Goal: Use online tool/utility: Utilize a website feature to perform a specific function

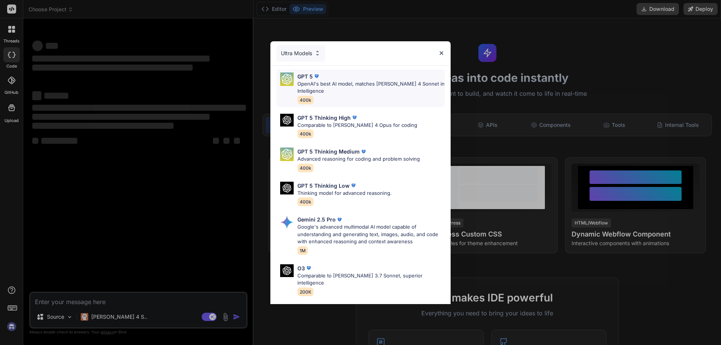
scroll to position [38, 0]
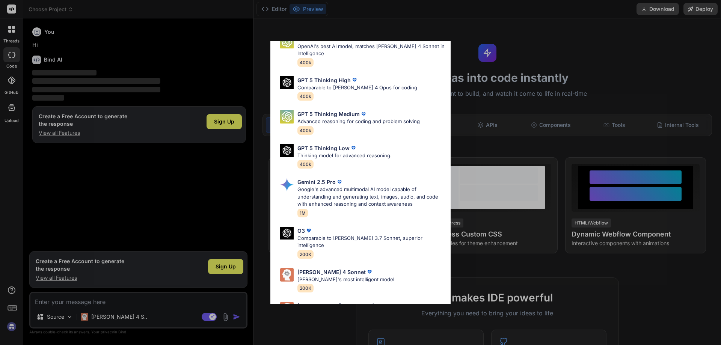
scroll to position [61, 0]
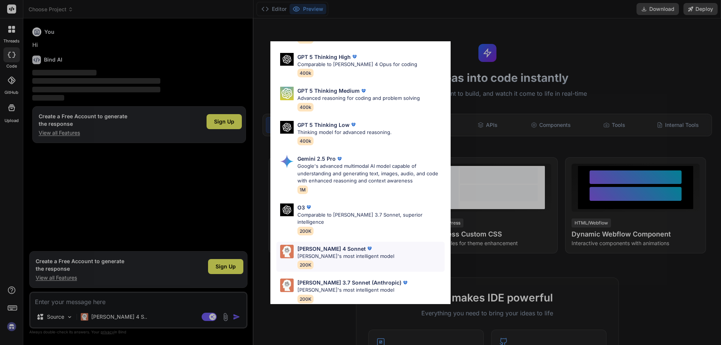
click at [350, 253] on p "[PERSON_NAME]'s most intelligent model" at bounding box center [345, 257] width 97 height 8
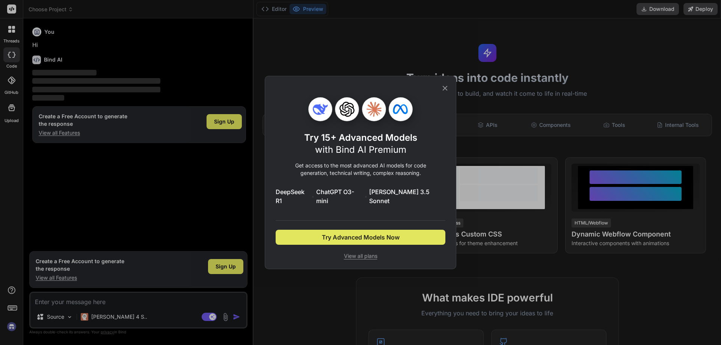
click at [367, 236] on span "Try Advanced Models Now" at bounding box center [361, 237] width 78 height 9
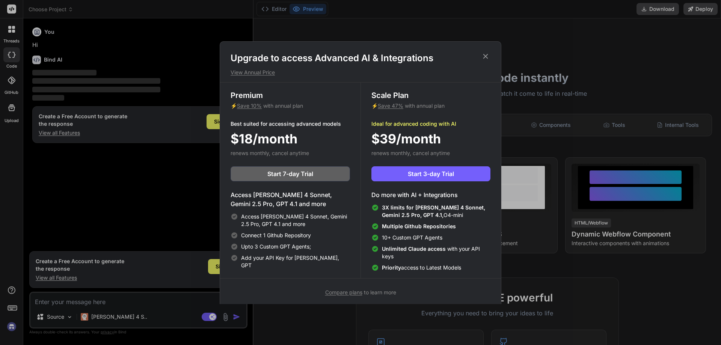
click at [485, 59] on icon at bounding box center [485, 56] width 8 height 8
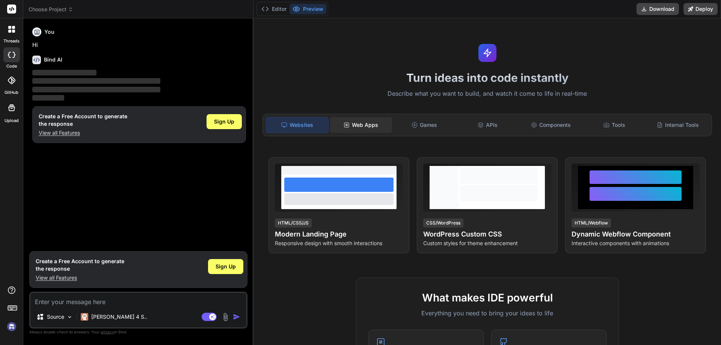
click at [352, 122] on div "Web Apps" at bounding box center [361, 125] width 62 height 16
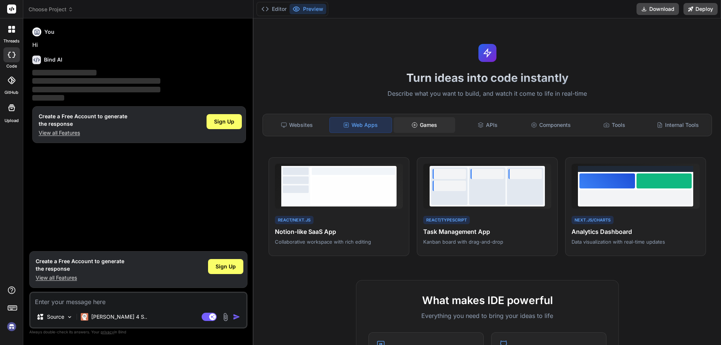
click at [426, 121] on div "Games" at bounding box center [424, 125] width 62 height 16
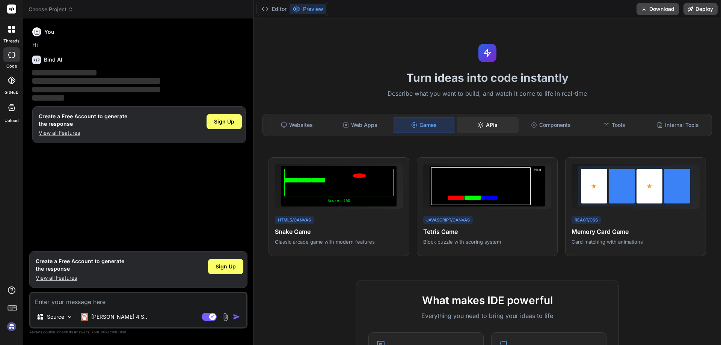
click at [510, 117] on div "APIs" at bounding box center [487, 125] width 62 height 16
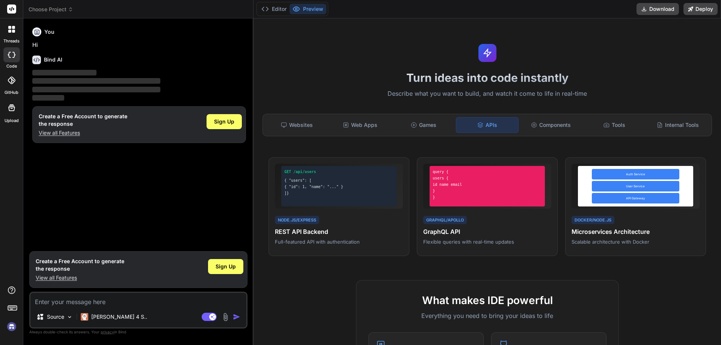
click at [456, 122] on div "APIs" at bounding box center [487, 125] width 63 height 16
click at [438, 125] on div "Games" at bounding box center [424, 125] width 62 height 16
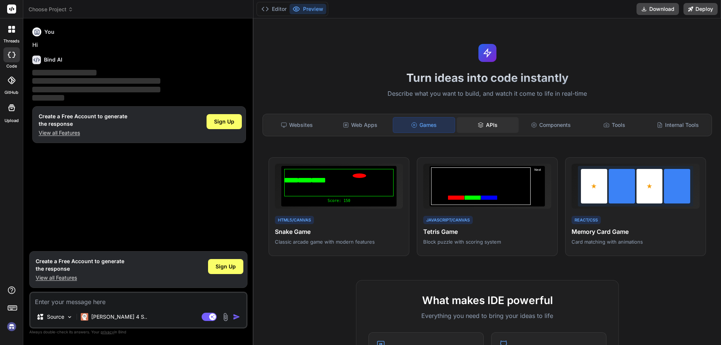
click at [472, 125] on div "APIs" at bounding box center [487, 125] width 62 height 16
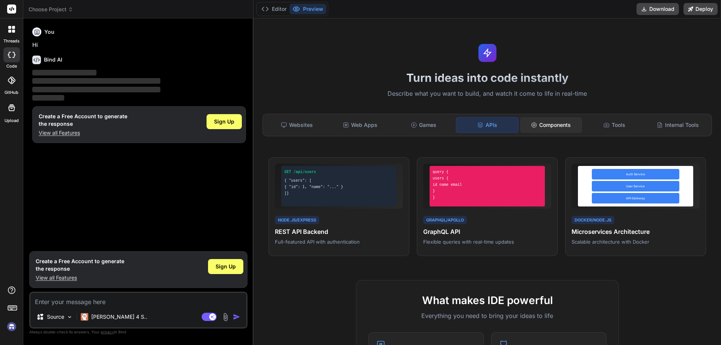
click at [542, 125] on div "Components" at bounding box center [551, 125] width 62 height 16
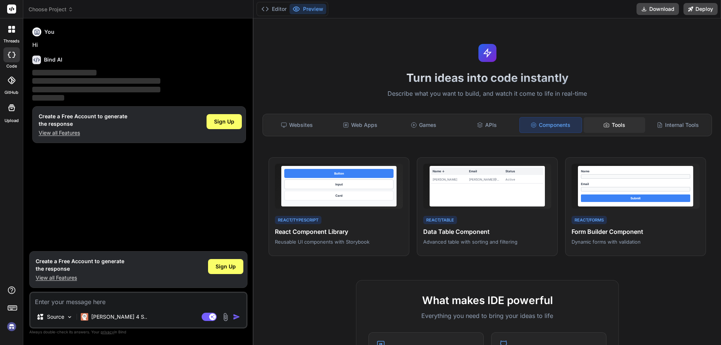
click at [605, 132] on div "Tools" at bounding box center [614, 125] width 62 height 16
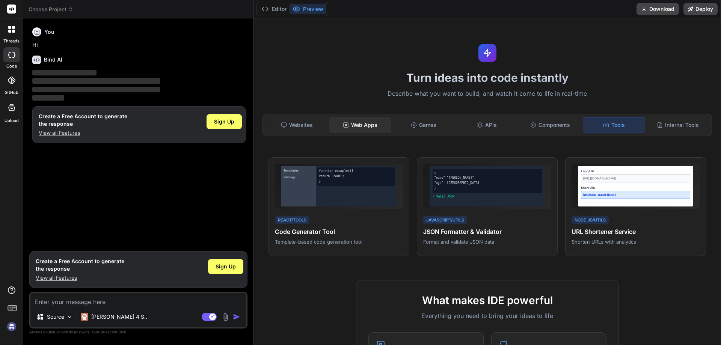
click at [363, 128] on div "Web Apps" at bounding box center [360, 125] width 62 height 16
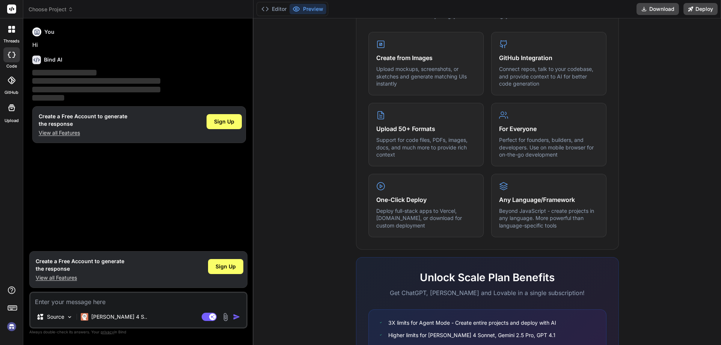
scroll to position [374, 0]
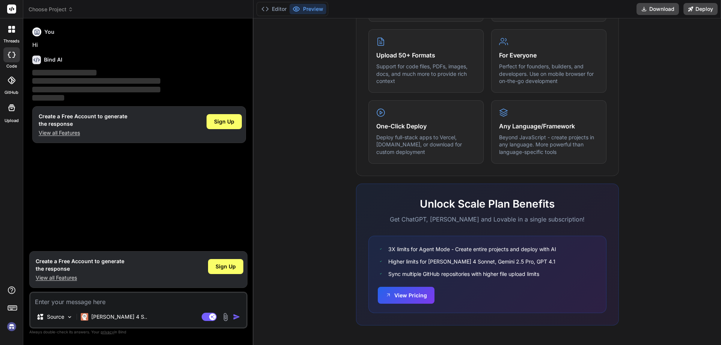
click at [11, 32] on icon at bounding box center [9, 31] width 3 height 3
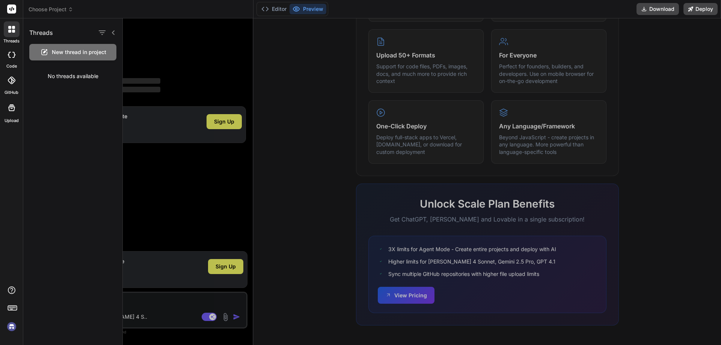
click at [11, 10] on icon at bounding box center [12, 9] width 6 height 5
click at [279, 12] on button "Editor" at bounding box center [273, 9] width 31 height 11
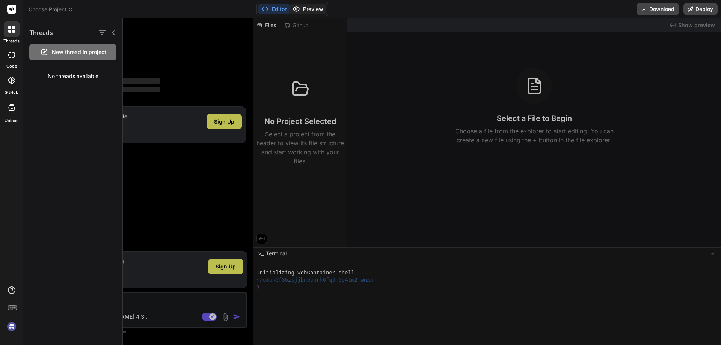
click at [303, 10] on button "Preview" at bounding box center [307, 9] width 37 height 11
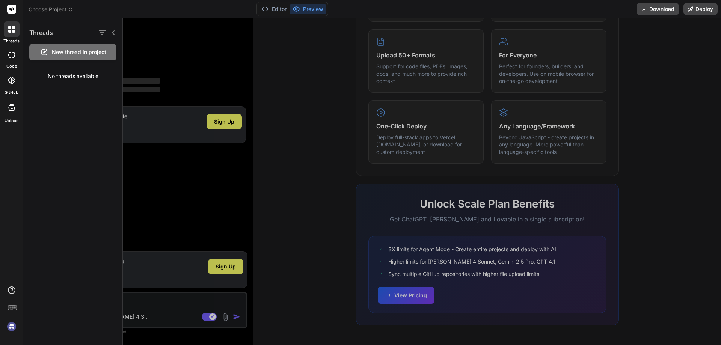
click at [327, 88] on div at bounding box center [422, 181] width 598 height 327
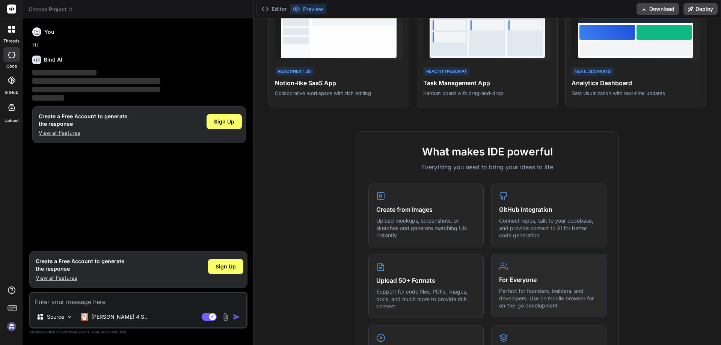
scroll to position [0, 0]
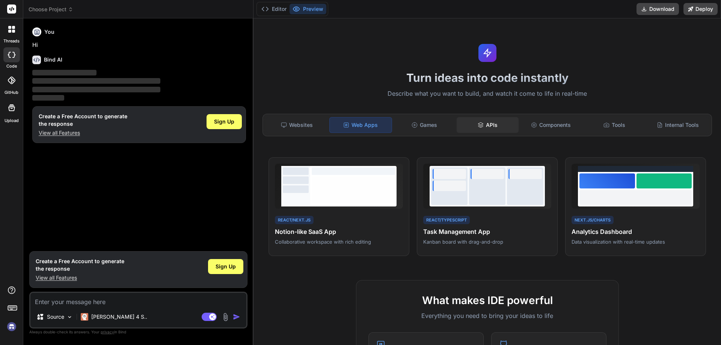
click at [482, 131] on div "APIs" at bounding box center [487, 125] width 62 height 16
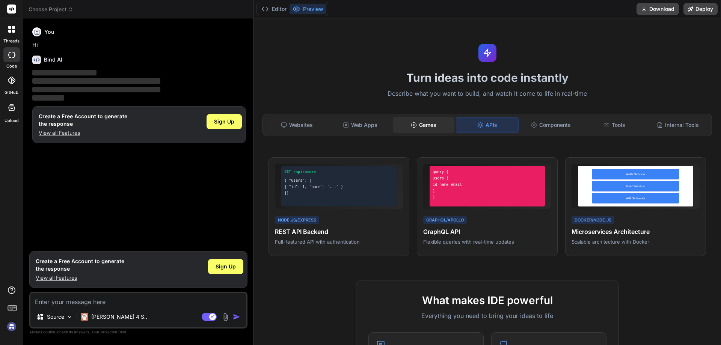
click at [398, 126] on div "Games" at bounding box center [424, 125] width 62 height 16
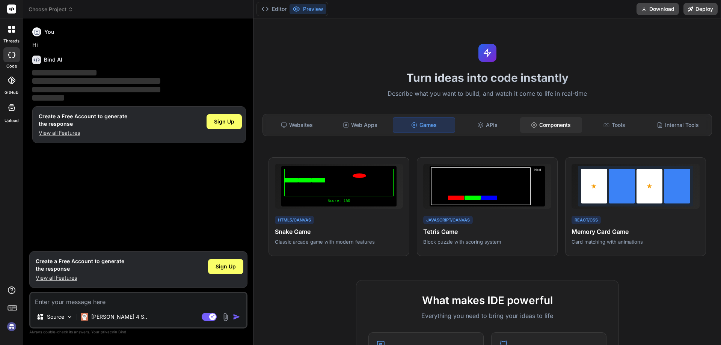
click at [533, 126] on div "Components" at bounding box center [551, 125] width 62 height 16
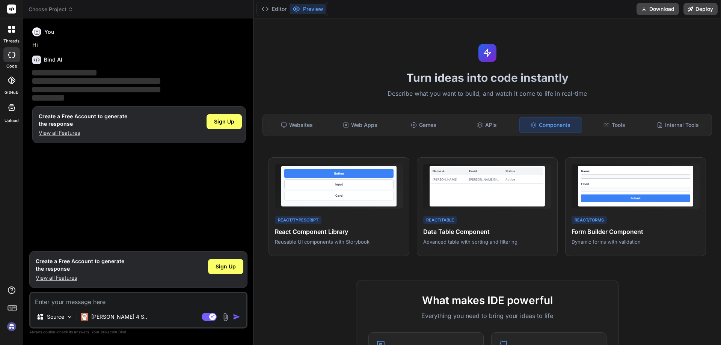
click at [424, 113] on div "Turn ideas into code instantly Describe what you want to build, and watch it co…" at bounding box center [486, 181] width 467 height 327
click at [396, 130] on div "Games" at bounding box center [424, 125] width 62 height 16
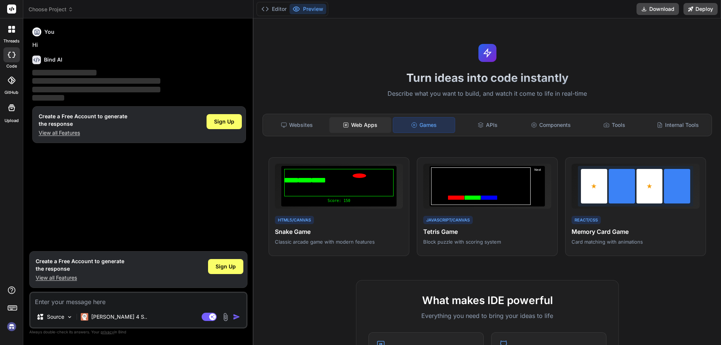
click at [341, 125] on div "Web Apps" at bounding box center [360, 125] width 62 height 16
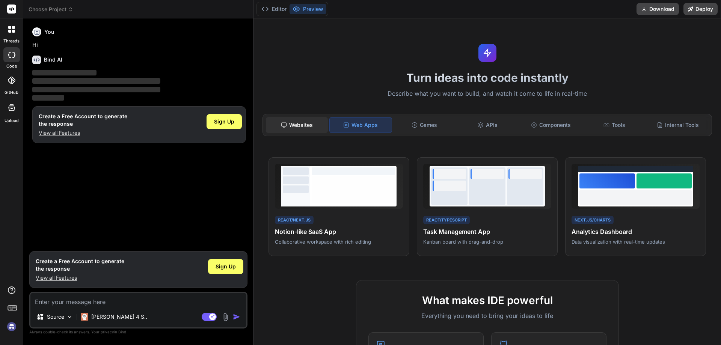
click at [287, 118] on div "Websites" at bounding box center [297, 125] width 62 height 16
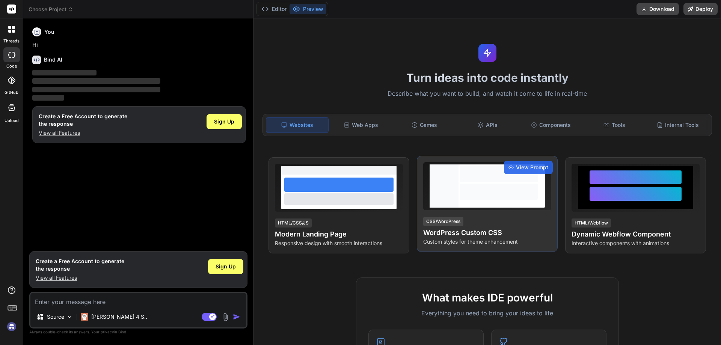
click at [500, 172] on div at bounding box center [499, 174] width 78 height 16
click at [482, 200] on div at bounding box center [498, 185] width 81 height 43
click at [523, 176] on div at bounding box center [499, 174] width 78 height 16
click at [525, 167] on span "View Prompt" at bounding box center [532, 168] width 32 height 8
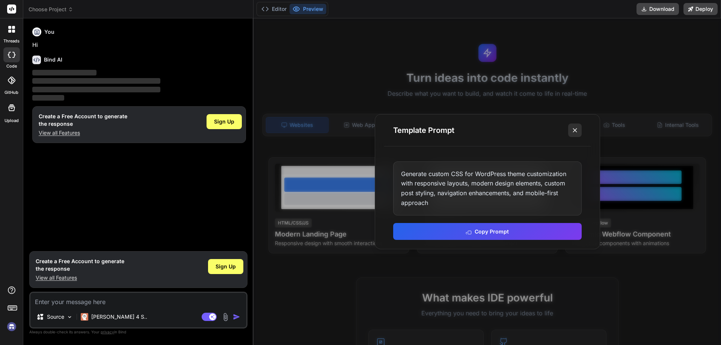
click at [571, 135] on button at bounding box center [575, 130] width 14 height 14
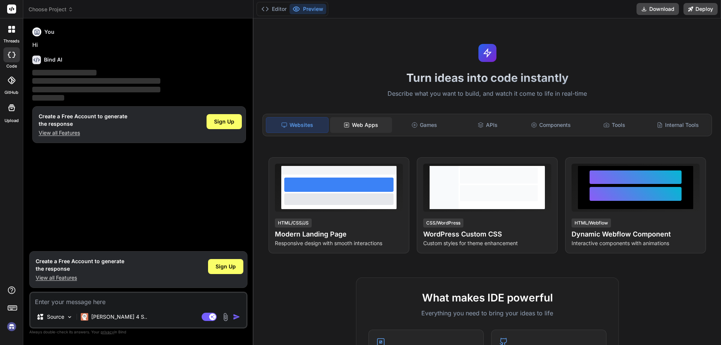
click at [359, 124] on div "Web Apps" at bounding box center [361, 125] width 62 height 16
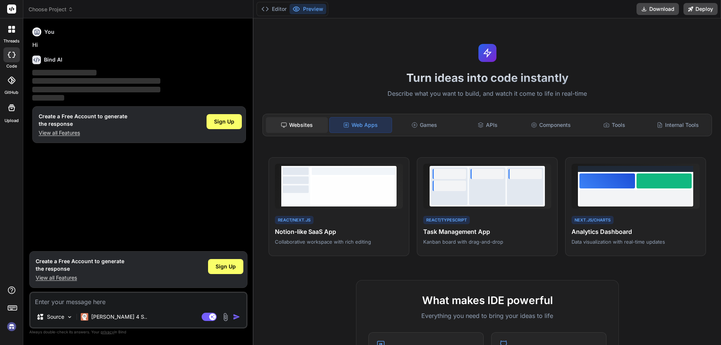
click at [295, 122] on div "Websites" at bounding box center [297, 125] width 62 height 16
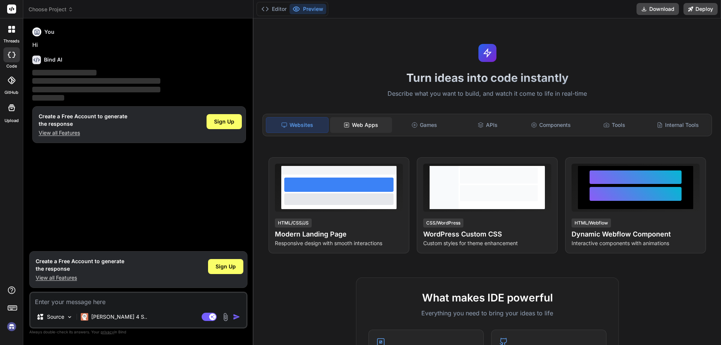
click at [387, 120] on div "Web Apps" at bounding box center [361, 125] width 62 height 16
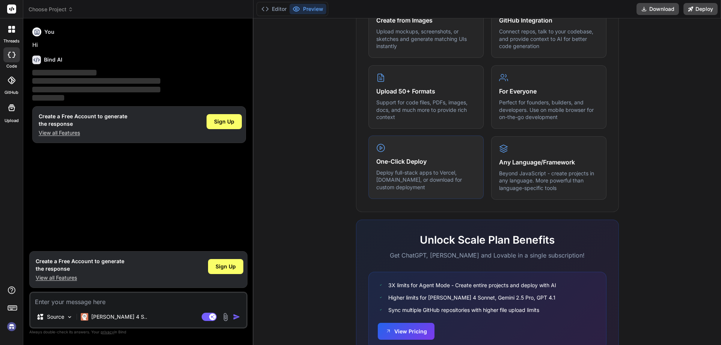
scroll to position [225, 0]
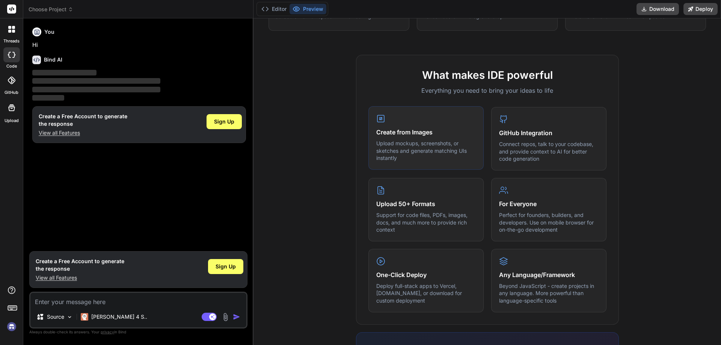
click at [405, 151] on p "Upload mockups, screenshots, or sketches and generate matching UIs instantly" at bounding box center [425, 151] width 99 height 22
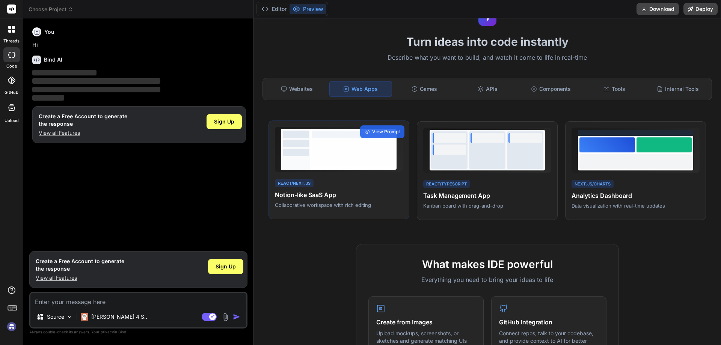
scroll to position [0, 0]
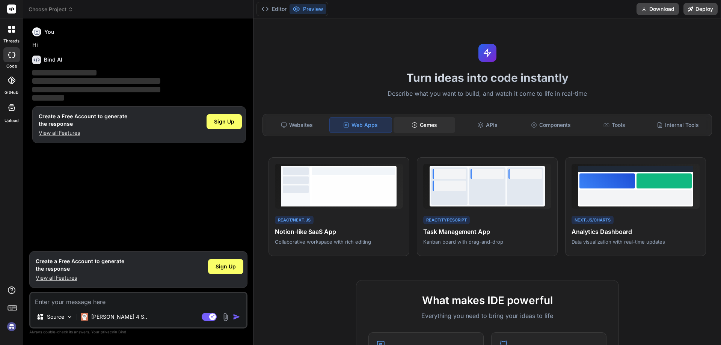
click at [424, 124] on div "Games" at bounding box center [424, 125] width 62 height 16
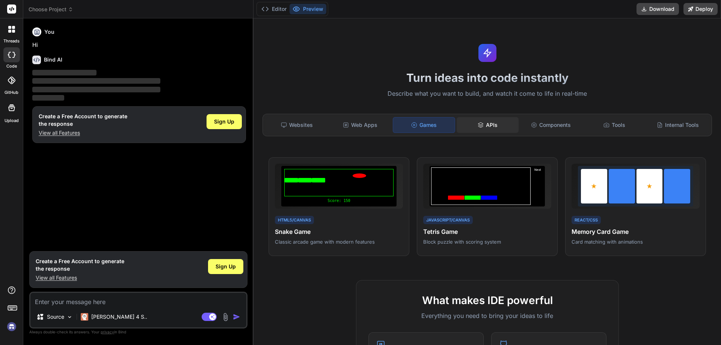
click at [483, 125] on div "APIs" at bounding box center [487, 125] width 62 height 16
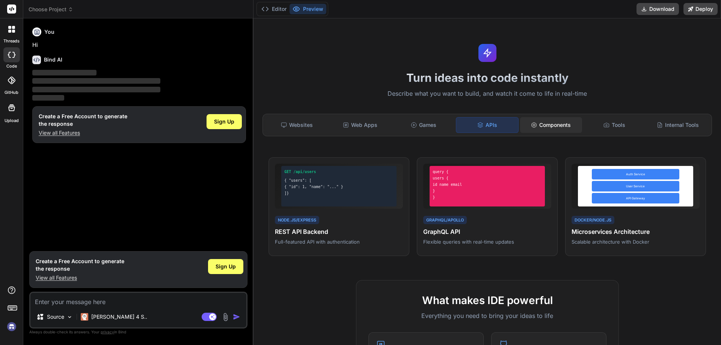
click at [532, 125] on icon at bounding box center [533, 124] width 5 height 5
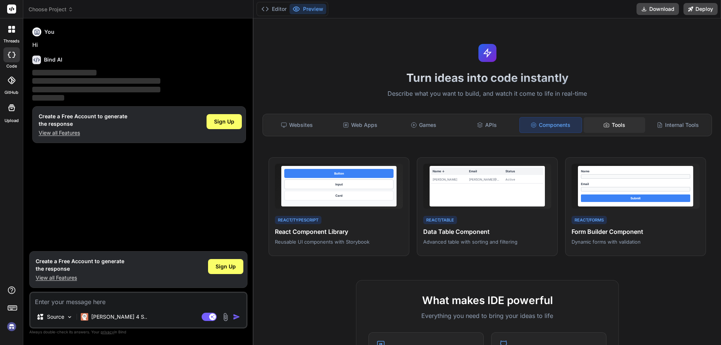
click at [596, 127] on div "Tools" at bounding box center [614, 125] width 62 height 16
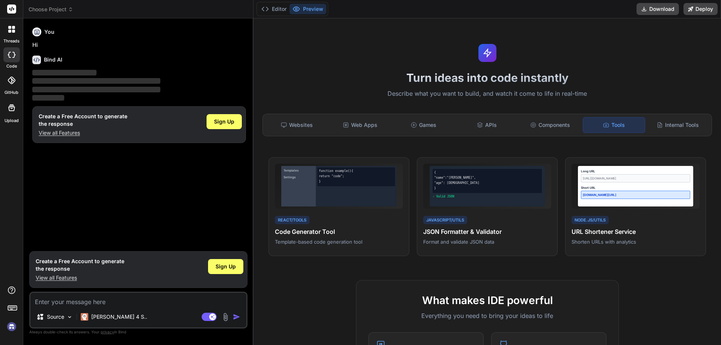
click at [17, 112] on div at bounding box center [12, 108] width 18 height 18
click at [229, 123] on span "Sign Up" at bounding box center [224, 122] width 20 height 8
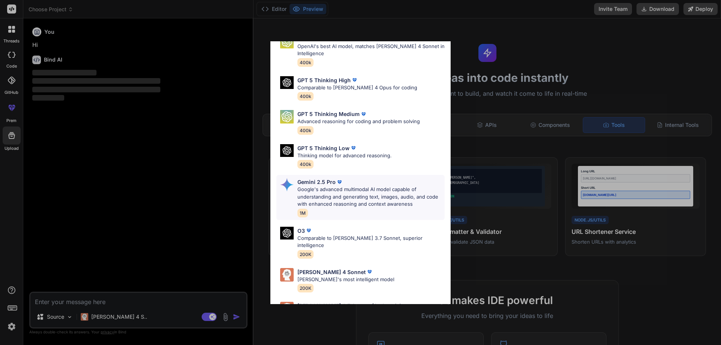
scroll to position [61, 0]
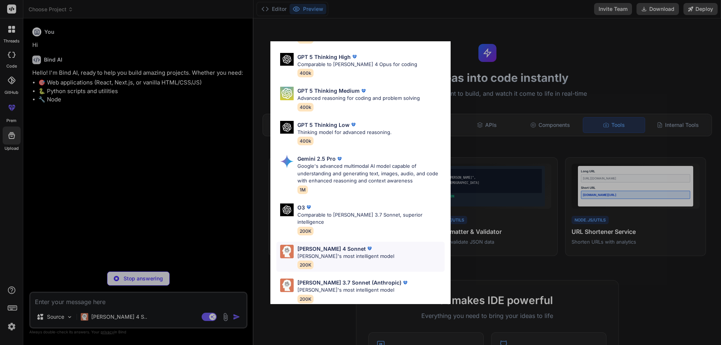
click at [340, 253] on p "[PERSON_NAME]'s most intelligent model" at bounding box center [345, 257] width 97 height 8
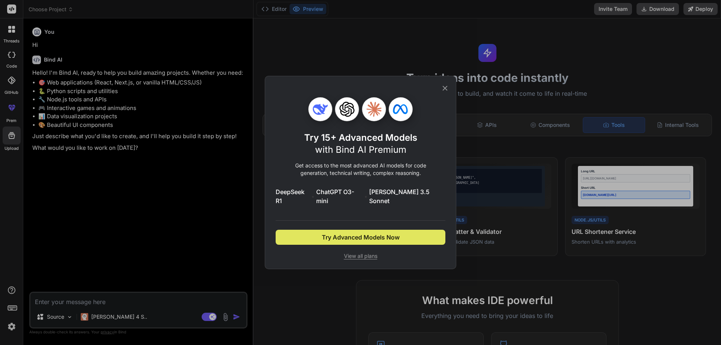
click at [355, 233] on span "Try Advanced Models Now" at bounding box center [361, 237] width 78 height 9
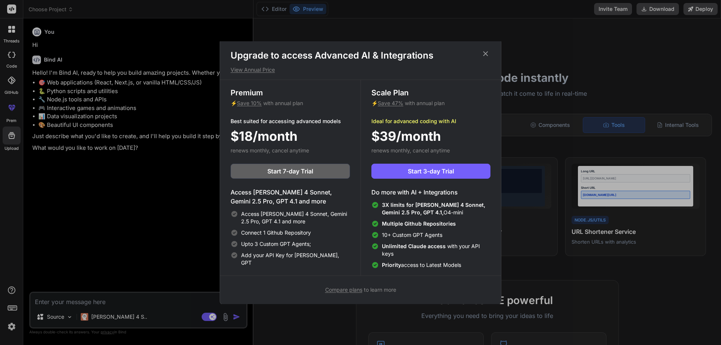
scroll to position [3, 0]
click at [485, 58] on h1 "Upgrade to access Advanced AI & Integrations" at bounding box center [360, 55] width 260 height 12
click at [484, 53] on icon at bounding box center [485, 53] width 8 height 8
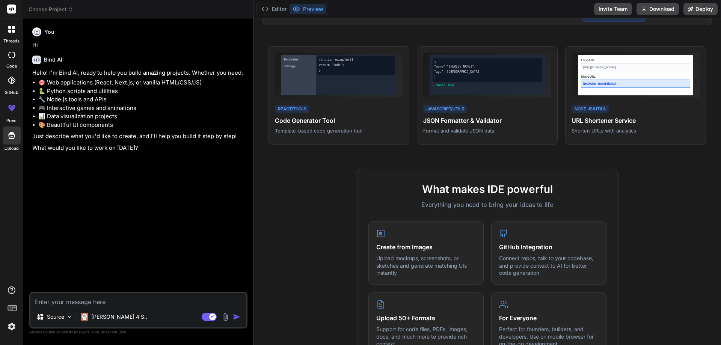
scroll to position [0, 0]
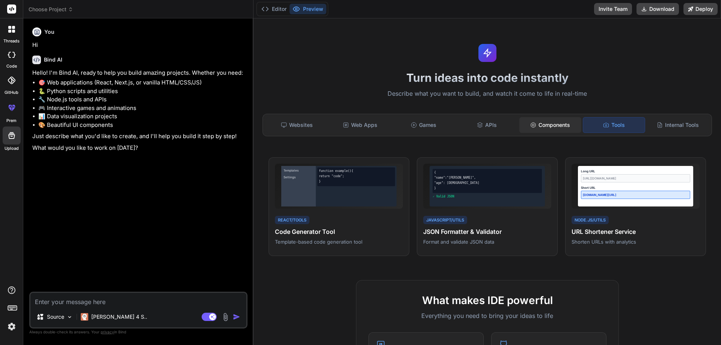
click at [549, 126] on div "Components" at bounding box center [550, 125] width 62 height 16
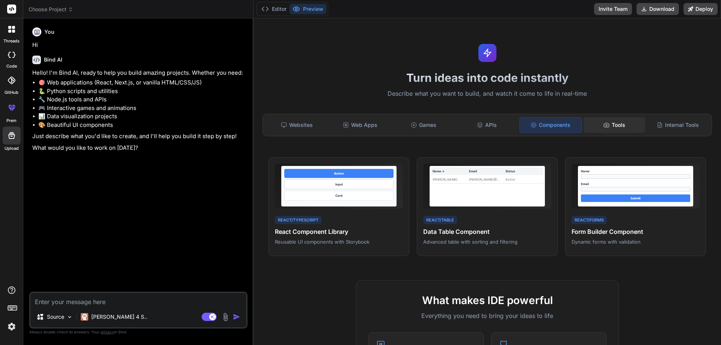
click at [604, 126] on icon at bounding box center [606, 125] width 6 height 6
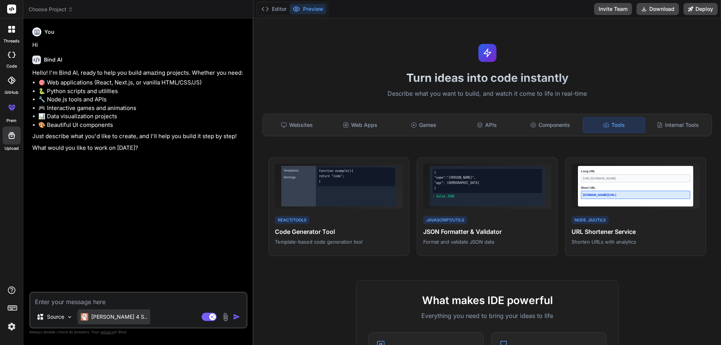
click at [109, 315] on p "Claude 4 S.." at bounding box center [119, 317] width 56 height 8
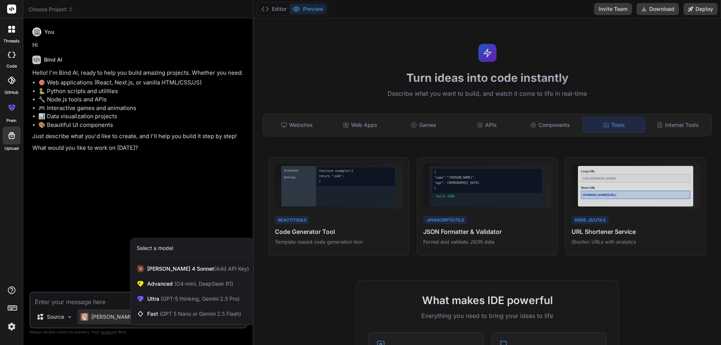
click at [108, 311] on div at bounding box center [360, 172] width 721 height 345
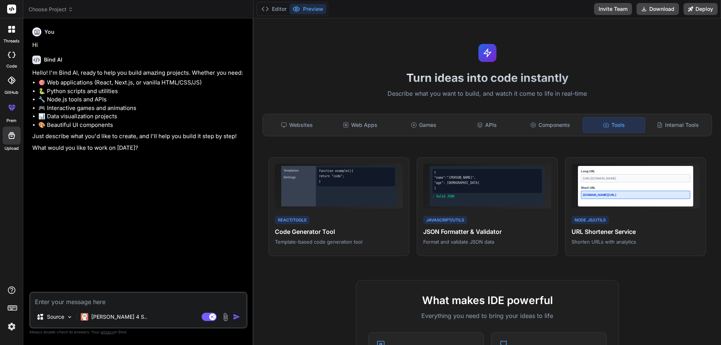
click at [108, 311] on div "Claude 4 S.." at bounding box center [114, 316] width 72 height 15
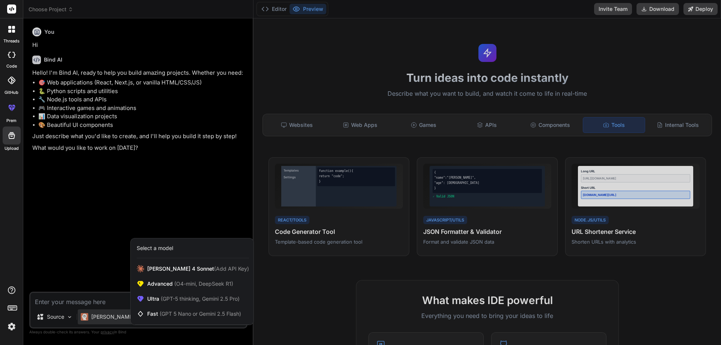
click at [108, 311] on div at bounding box center [360, 172] width 721 height 345
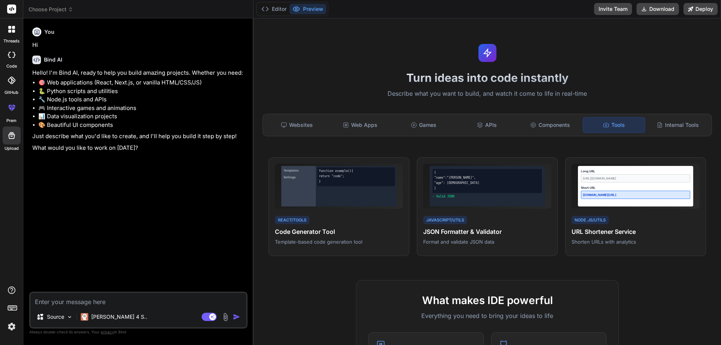
click at [108, 311] on div "Claude 4 S.." at bounding box center [114, 316] width 72 height 15
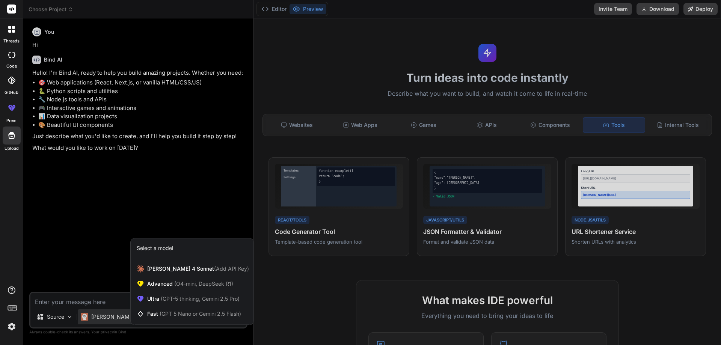
click at [108, 311] on div at bounding box center [360, 172] width 721 height 345
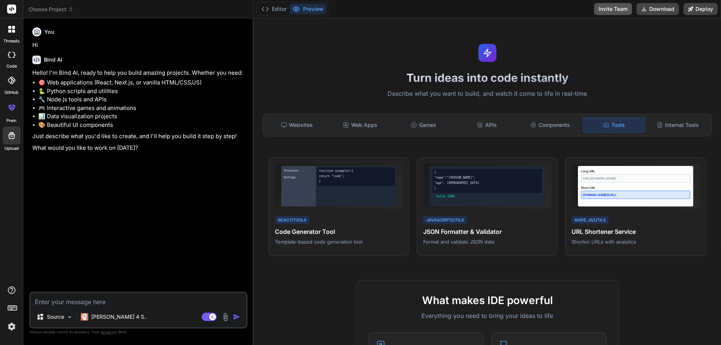
click at [613, 12] on button "Invite Team" at bounding box center [613, 9] width 38 height 12
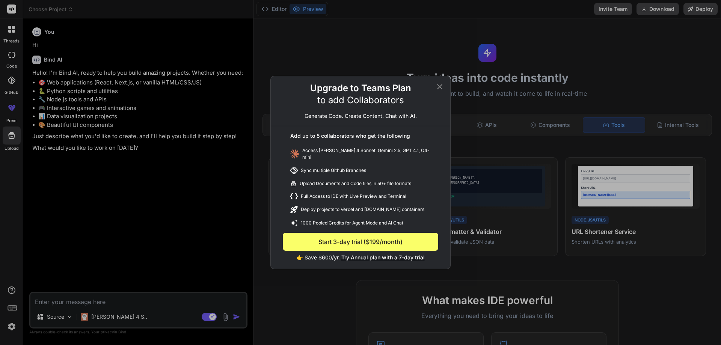
click at [521, 74] on div "Upgrade to Teams Plan to add Collaborators Generate Code. Create Content. Chat …" at bounding box center [360, 172] width 721 height 345
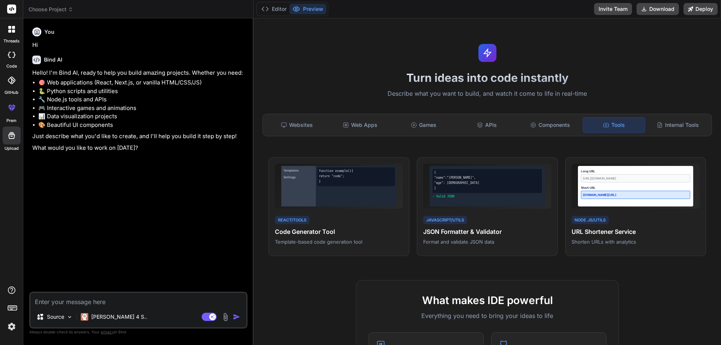
click at [10, 116] on div at bounding box center [12, 108] width 18 height 18
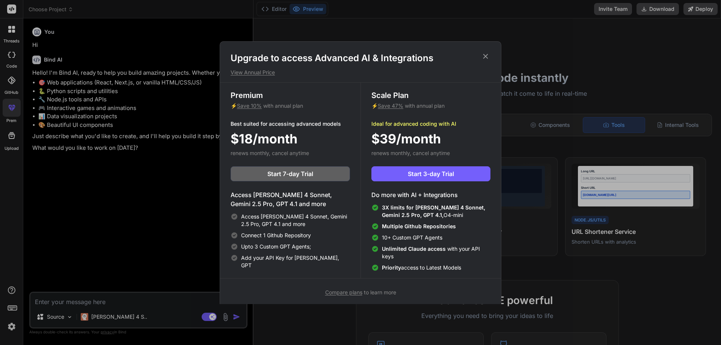
click at [12, 86] on div "Upgrade to access Advanced AI & Integrations View Annual Price Premium ⚡ Save 1…" at bounding box center [360, 172] width 721 height 345
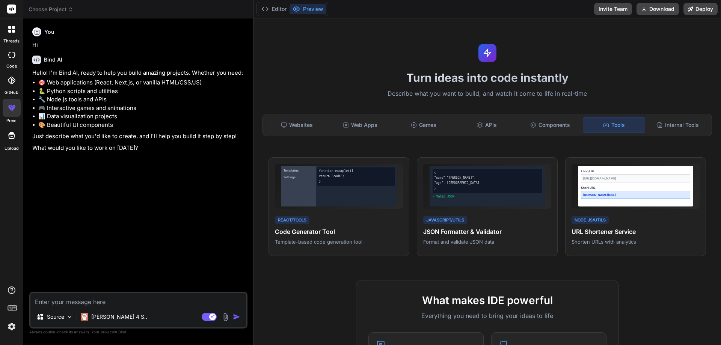
click at [12, 86] on div at bounding box center [11, 80] width 17 height 17
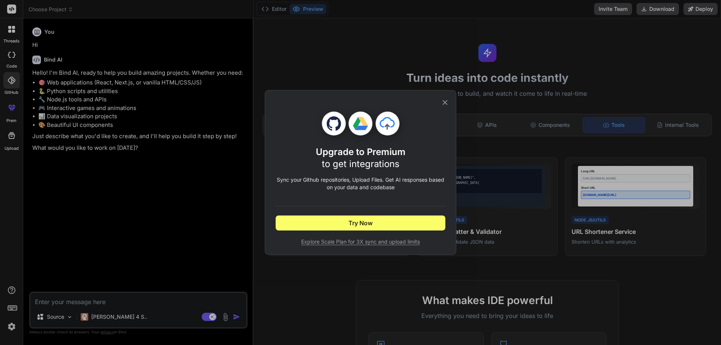
click at [11, 66] on div "Upgrade to Premium to get integrations Sync your Github repositories, Upload Fi…" at bounding box center [360, 172] width 721 height 345
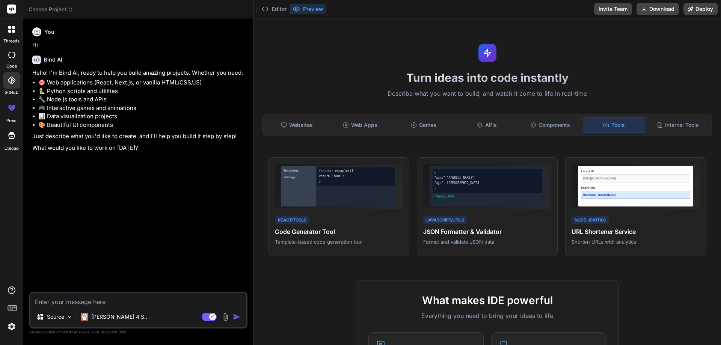
click at [10, 62] on div at bounding box center [11, 54] width 17 height 15
click at [10, 57] on icon at bounding box center [9, 55] width 3 height 6
type textarea "x"
click at [10, 309] on icon at bounding box center [12, 307] width 11 height 11
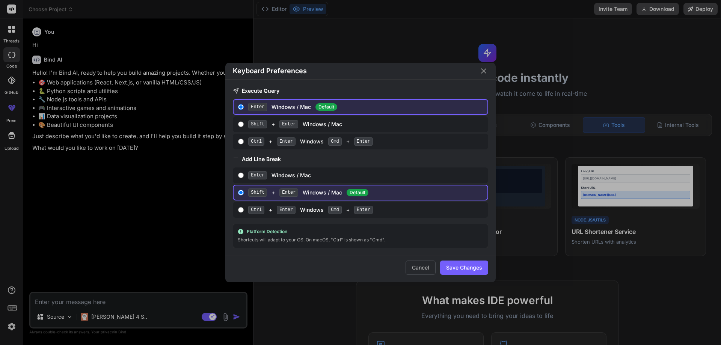
click at [10, 309] on div "Keyboard Preferences Execute Query Enter Windows / Mac Default Shift + Enter Wi…" at bounding box center [360, 172] width 721 height 345
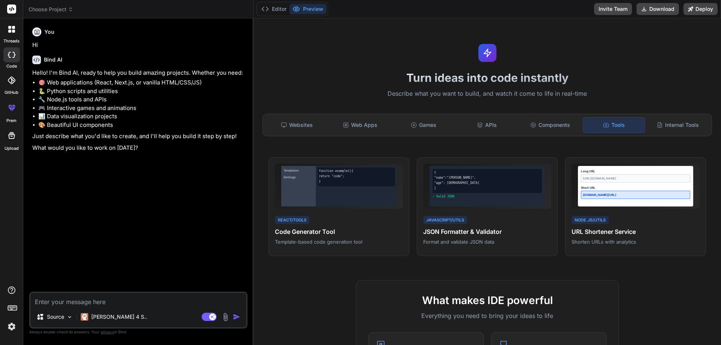
click at [12, 34] on div at bounding box center [12, 29] width 16 height 16
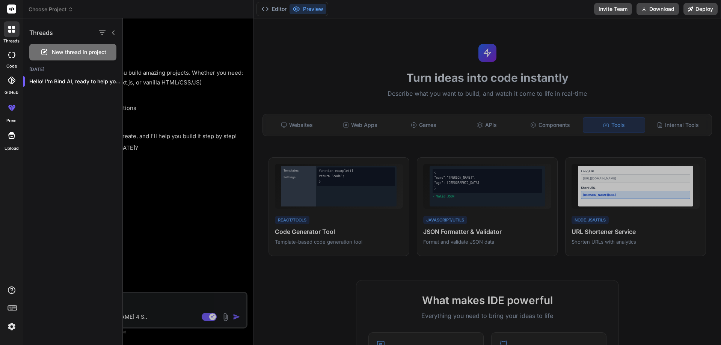
click at [12, 34] on div at bounding box center [12, 29] width 16 height 16
click at [308, 52] on div at bounding box center [422, 181] width 598 height 327
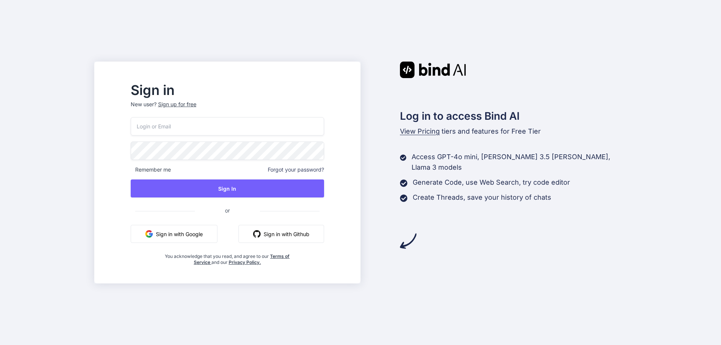
click at [213, 237] on button "Sign in with Google" at bounding box center [174, 234] width 87 height 18
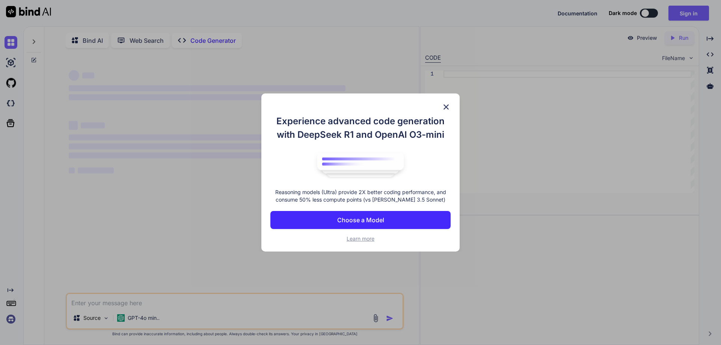
click at [363, 220] on p "Choose a Model" at bounding box center [360, 219] width 47 height 9
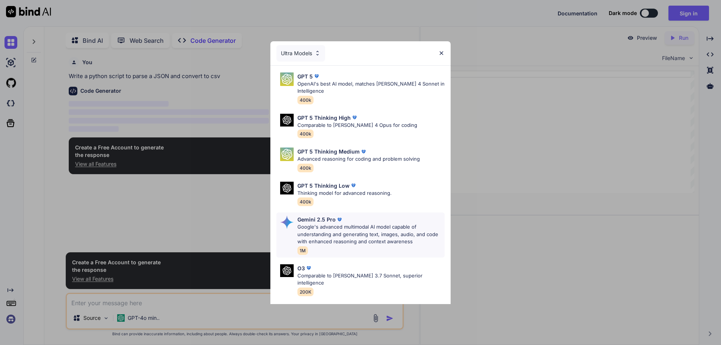
scroll to position [3, 0]
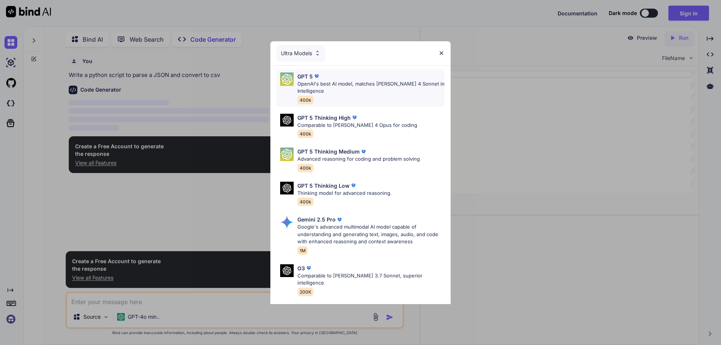
type textarea "x"
click at [334, 86] on p "OpenAI's best AI model, matches [PERSON_NAME] 4 Sonnet in Intelligence" at bounding box center [370, 87] width 147 height 15
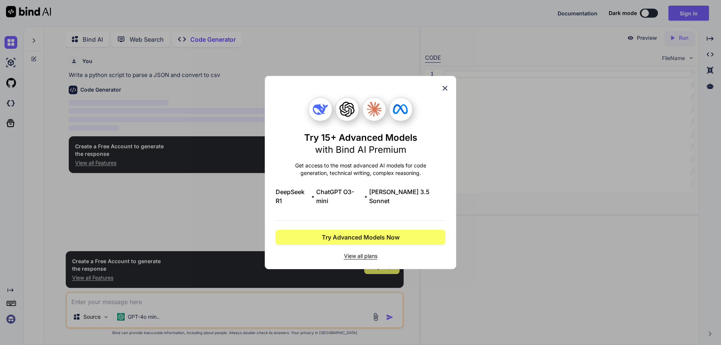
click at [444, 92] on icon at bounding box center [445, 88] width 8 height 8
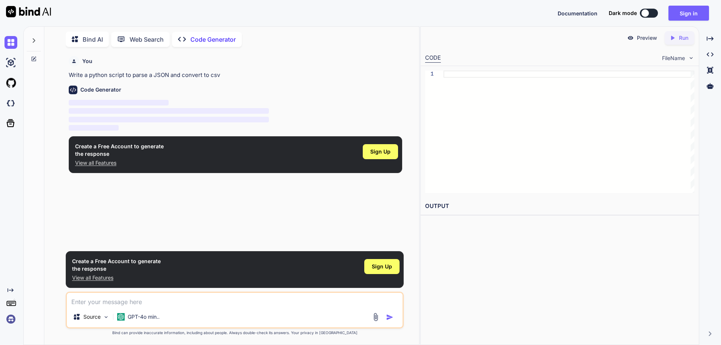
click at [92, 163] on p "View all Features" at bounding box center [119, 163] width 89 height 8
